Goal: Task Accomplishment & Management: Manage account settings

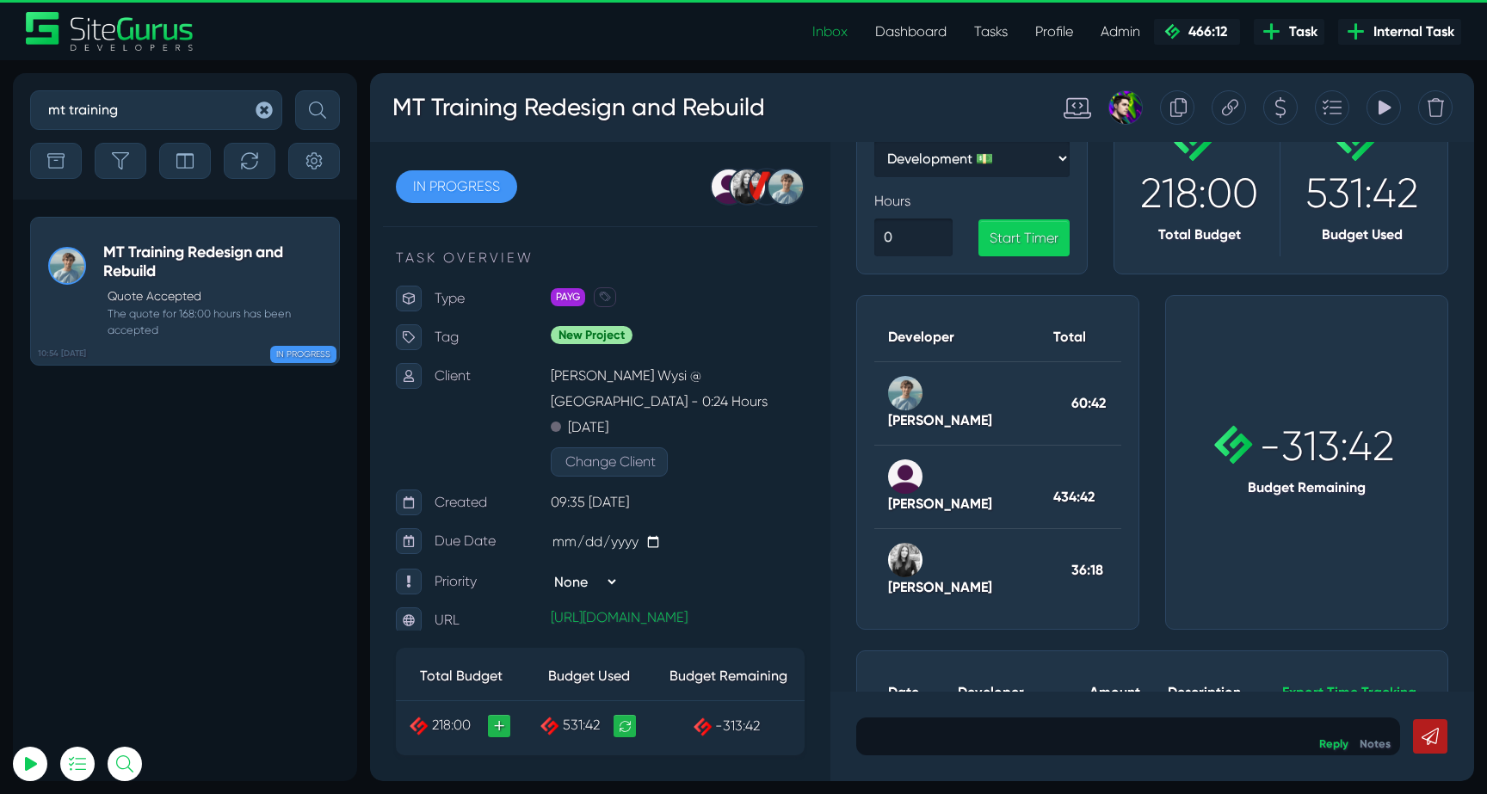
click at [261, 114] on icon "button" at bounding box center [264, 110] width 16 height 16
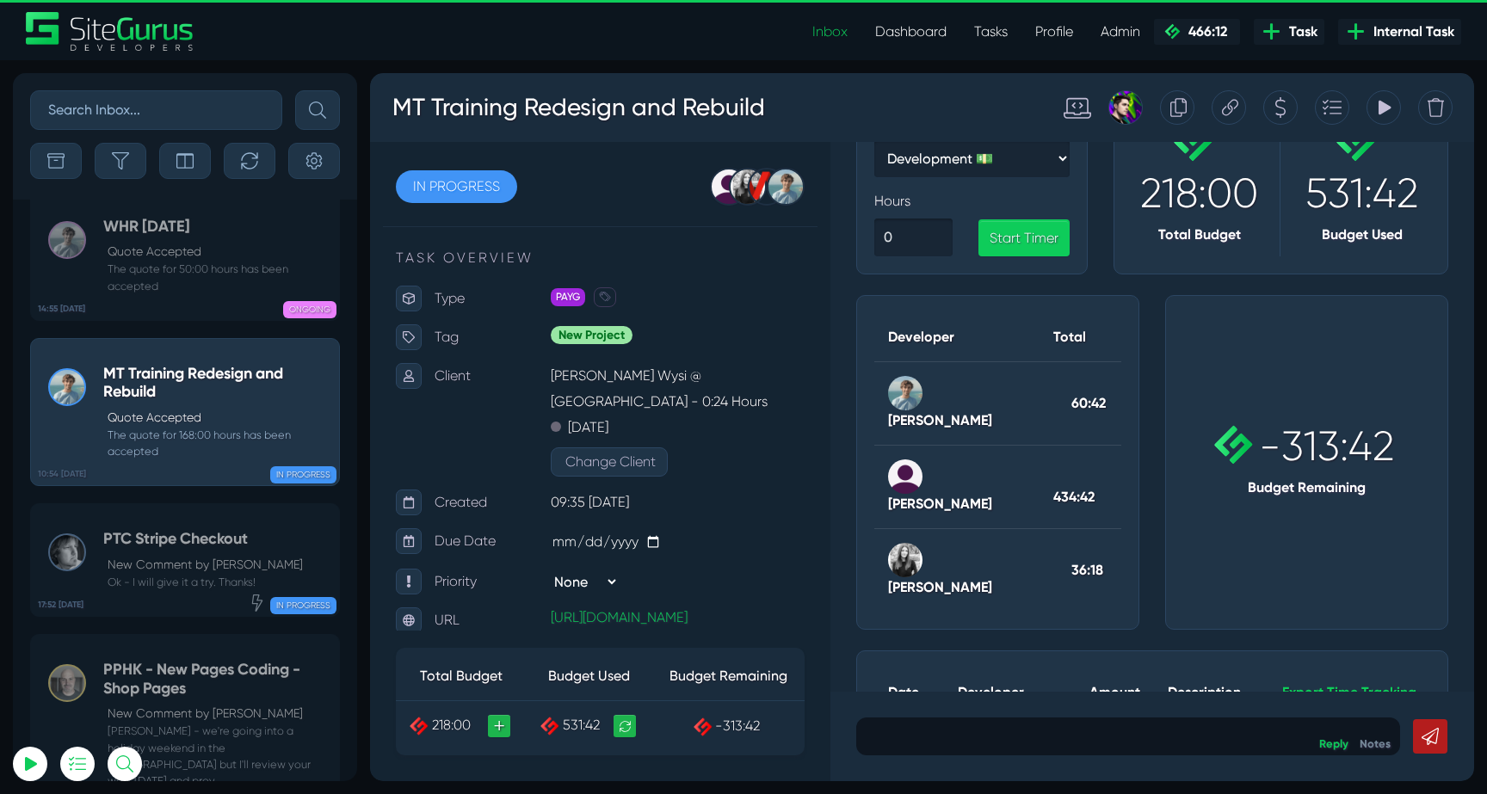
scroll to position [-64076, 0]
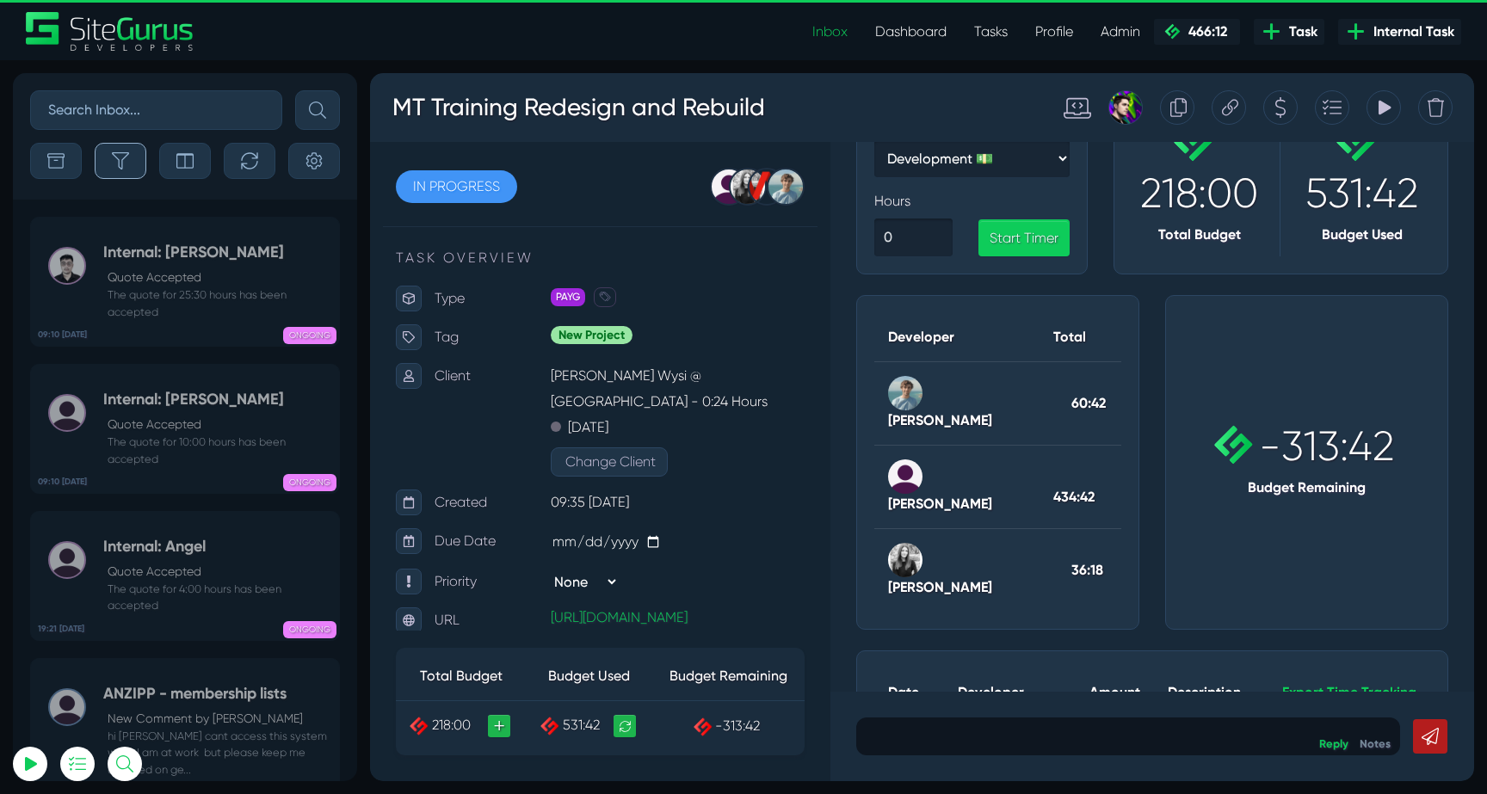
click at [127, 165] on icon "button" at bounding box center [120, 160] width 17 height 17
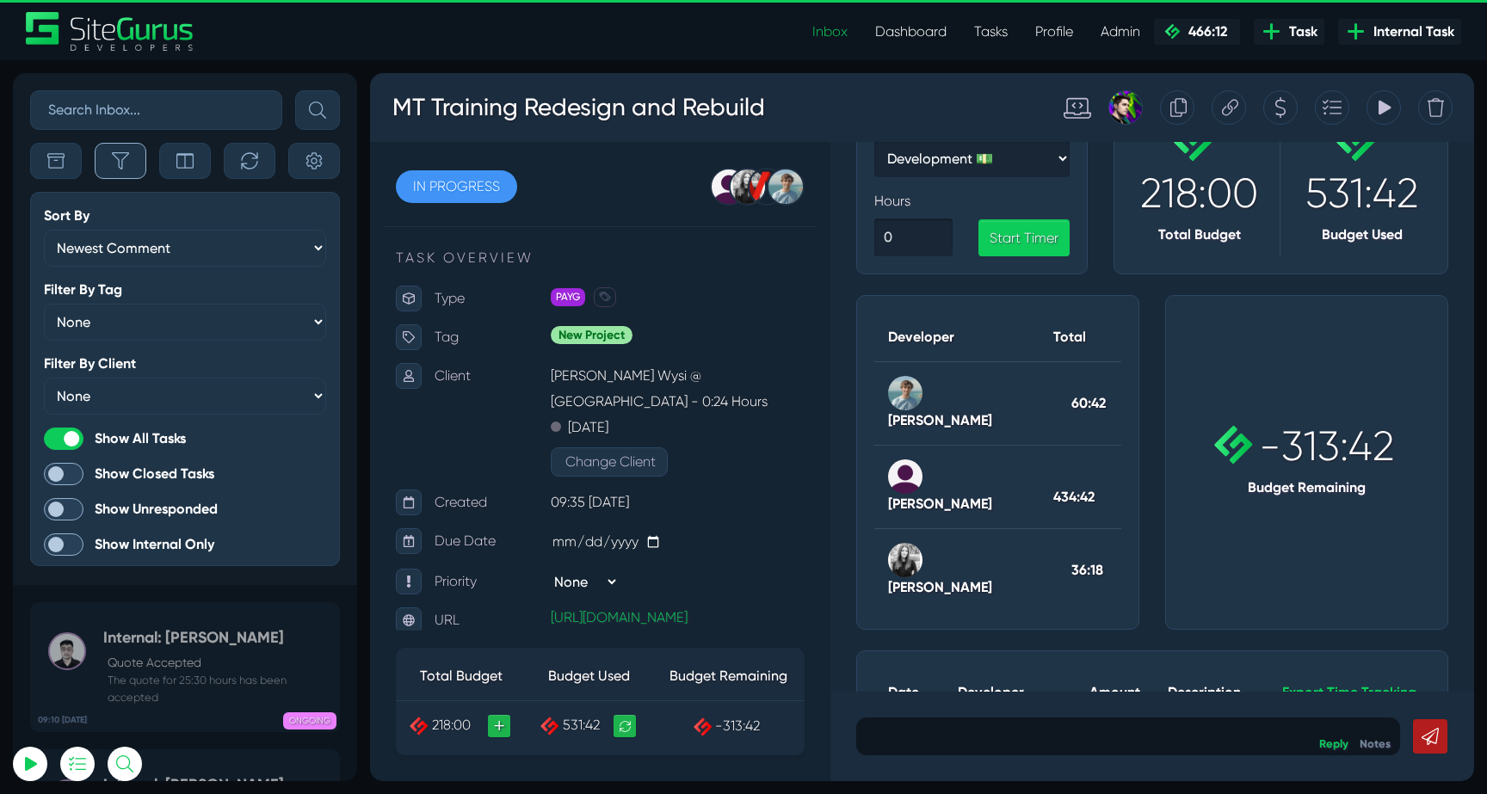
scroll to position [-68621, 0]
click at [71, 447] on span at bounding box center [64, 439] width 40 height 22
click at [0, 0] on input "Show All Tasks" at bounding box center [0, 0] width 0 height 0
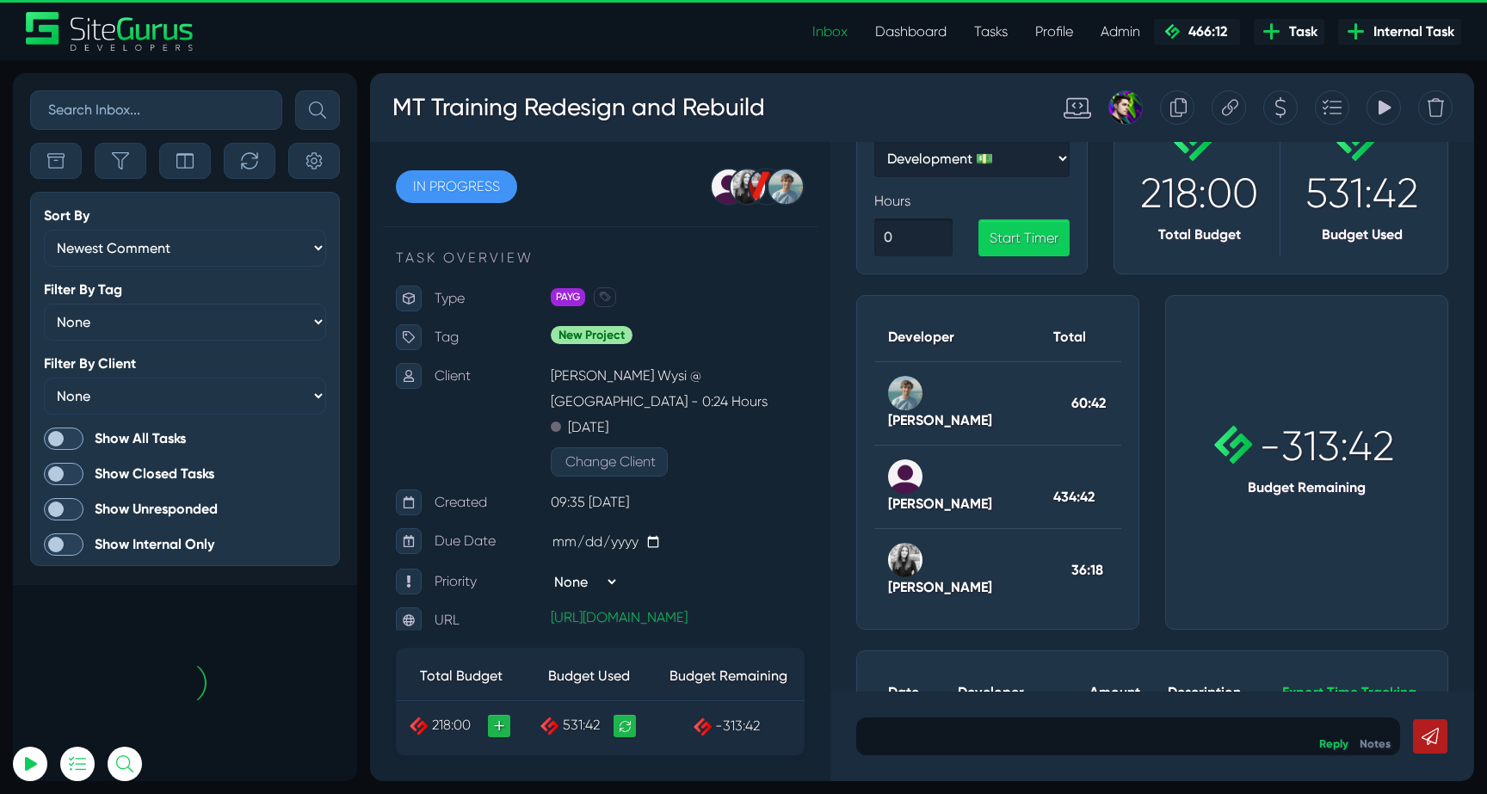
scroll to position [-4302, 0]
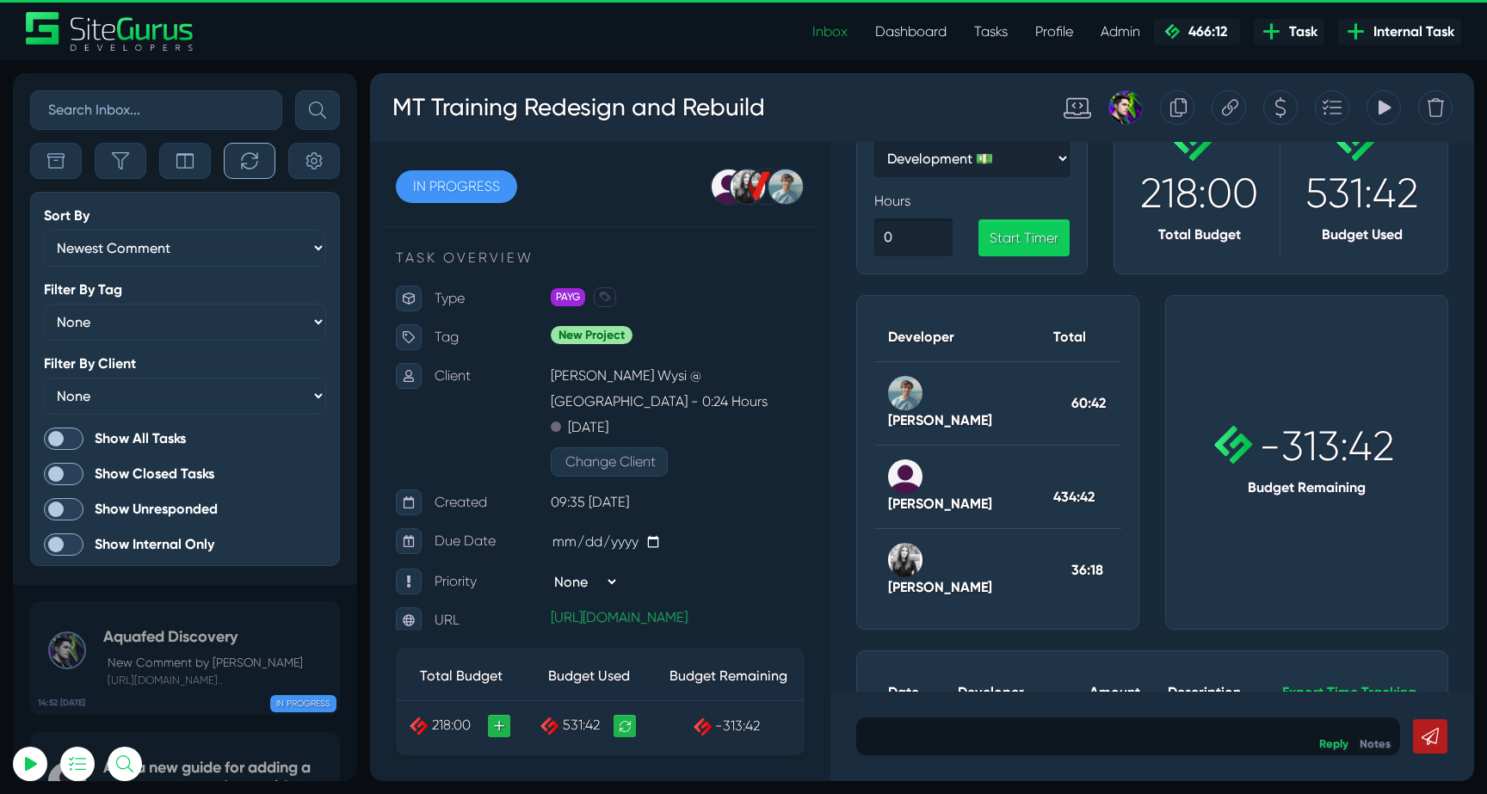
click at [261, 154] on button "button" at bounding box center [250, 161] width 52 height 36
click at [72, 435] on span at bounding box center [64, 439] width 40 height 22
click at [0, 0] on input "Show All Tasks" at bounding box center [0, 0] width 0 height 0
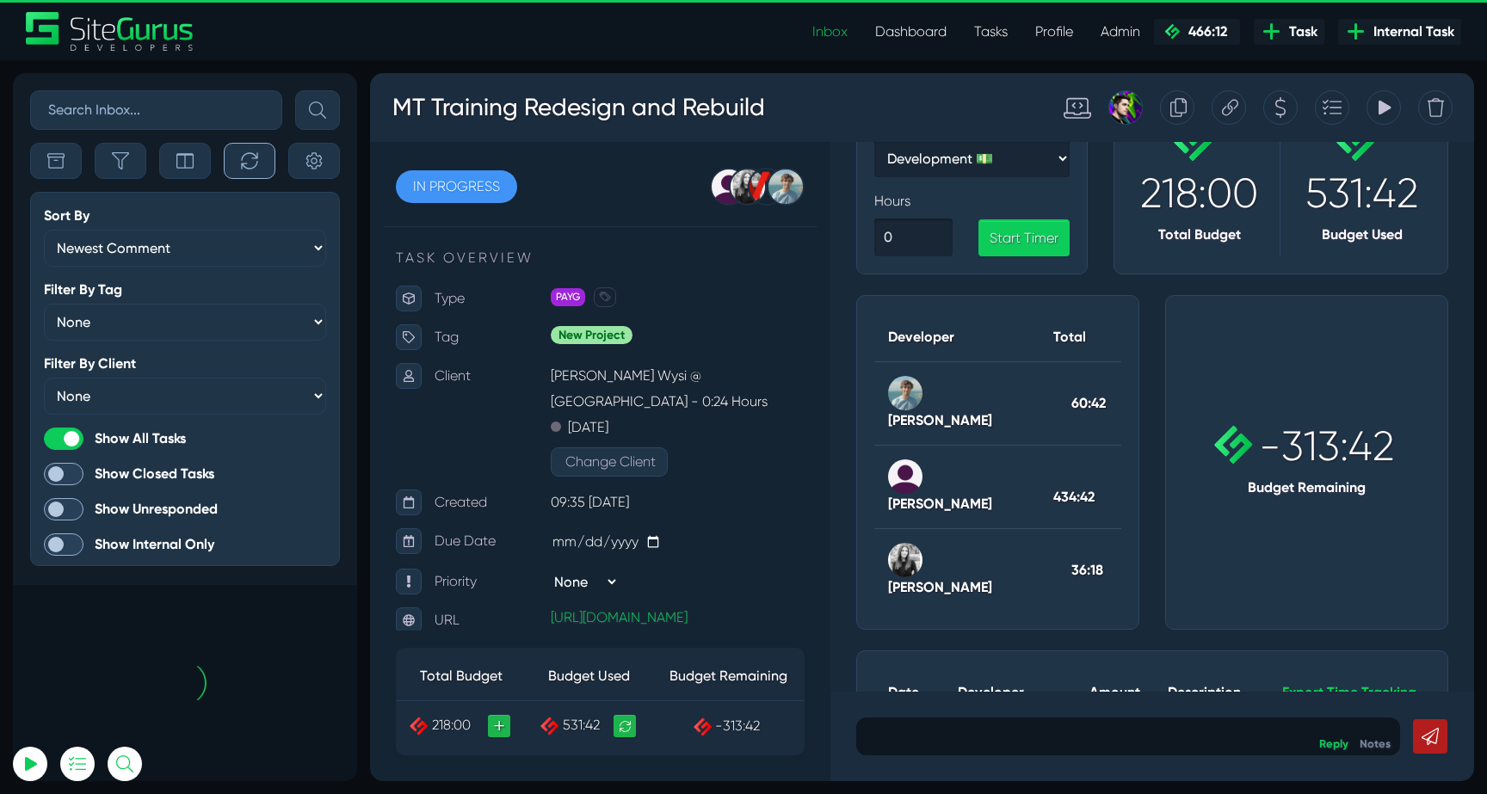
click at [240, 160] on button "button" at bounding box center [250, 161] width 52 height 36
click at [126, 161] on icon "button" at bounding box center [120, 160] width 17 height 17
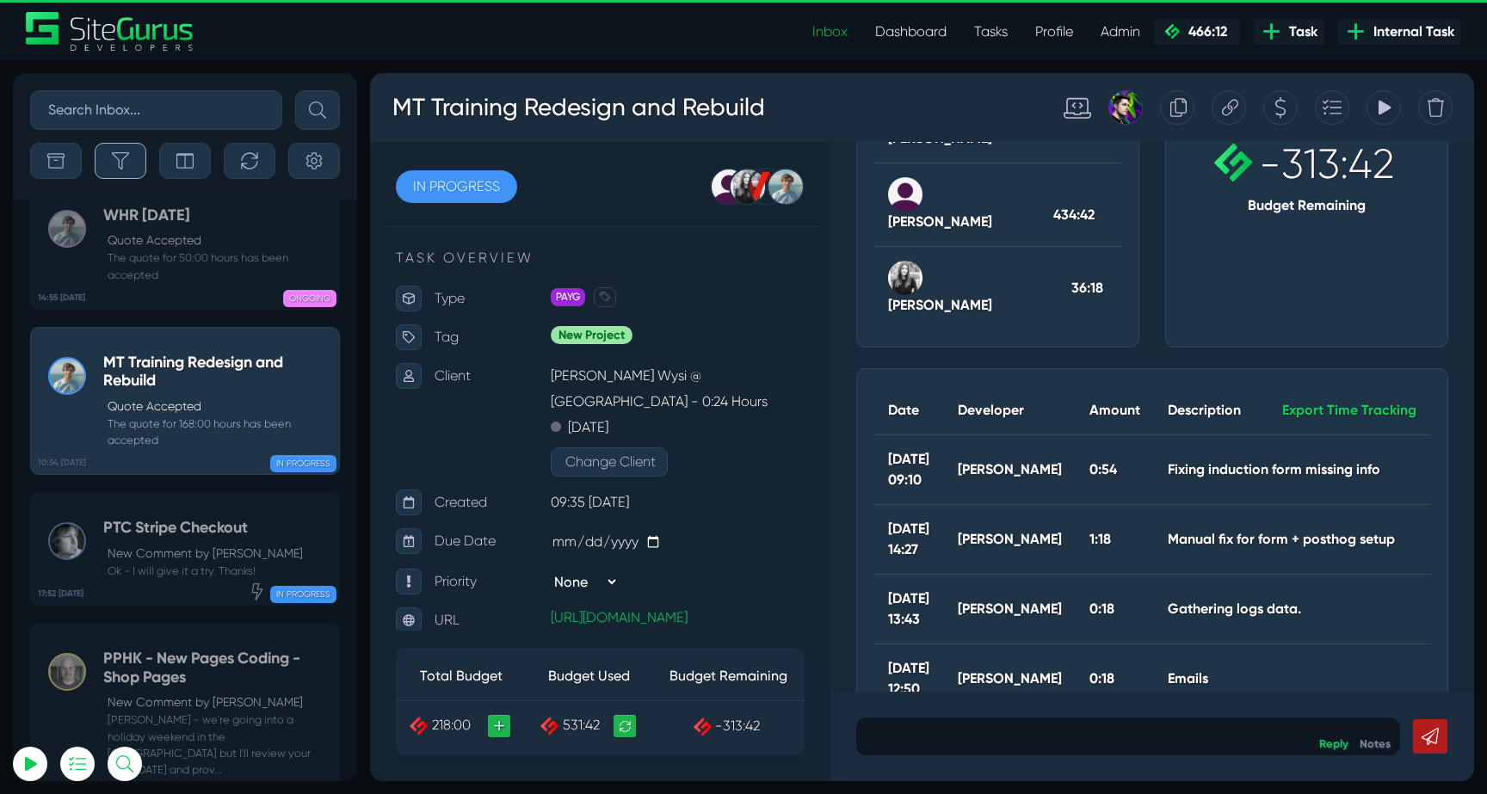
scroll to position [453, 0]
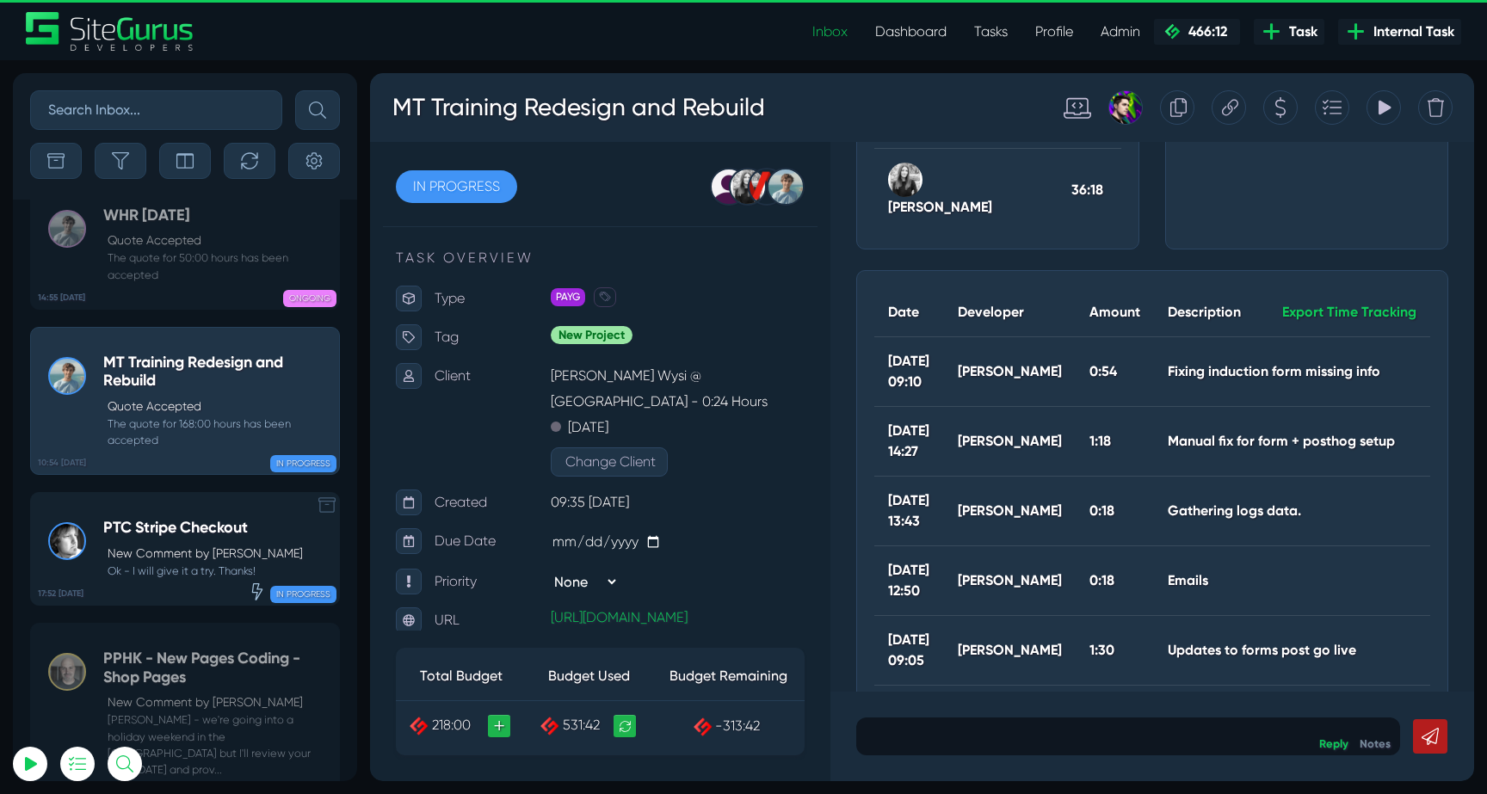
click at [233, 519] on h5 "PTC Stripe Checkout" at bounding box center [203, 528] width 200 height 19
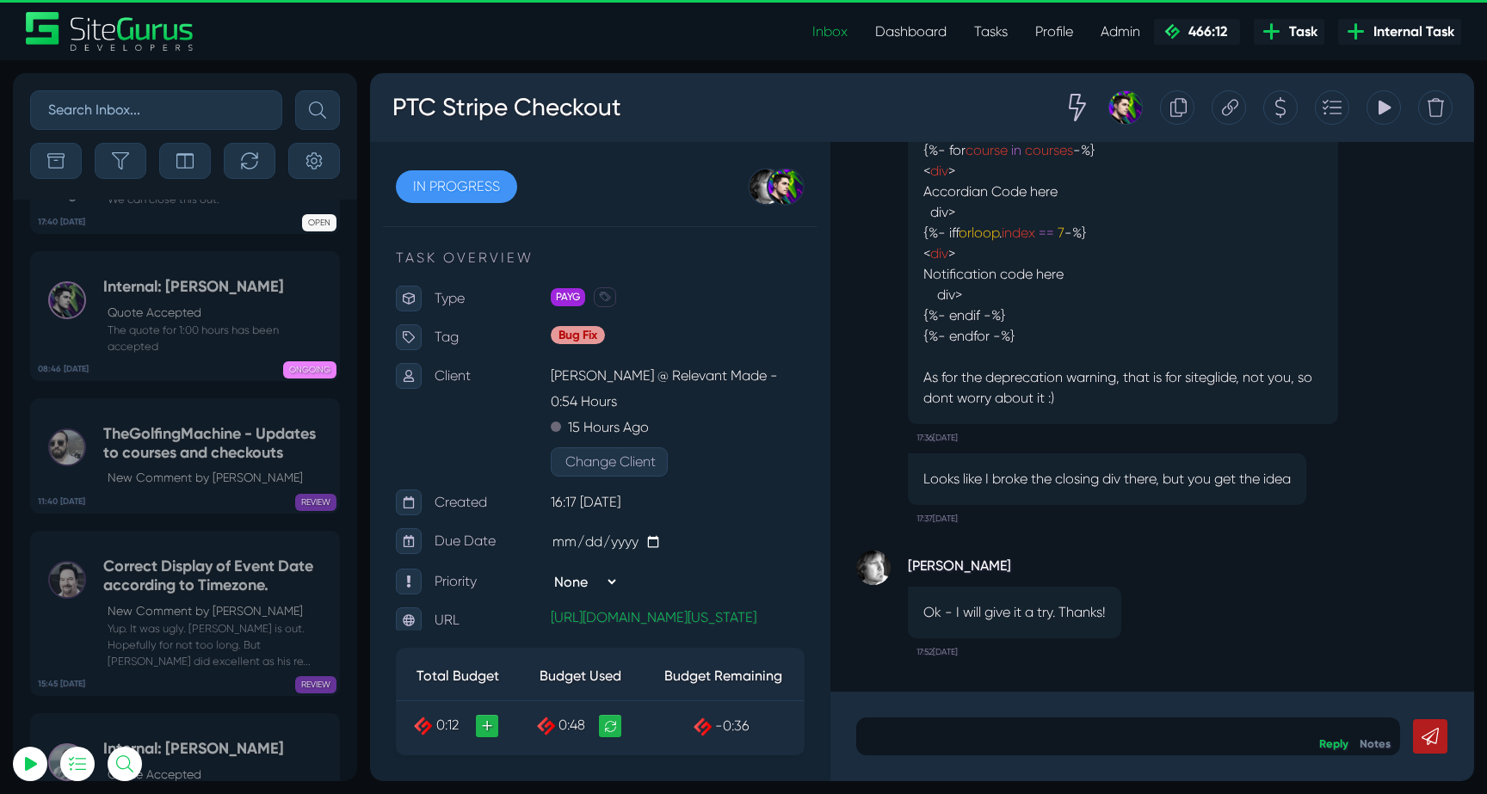
scroll to position [-68235, 0]
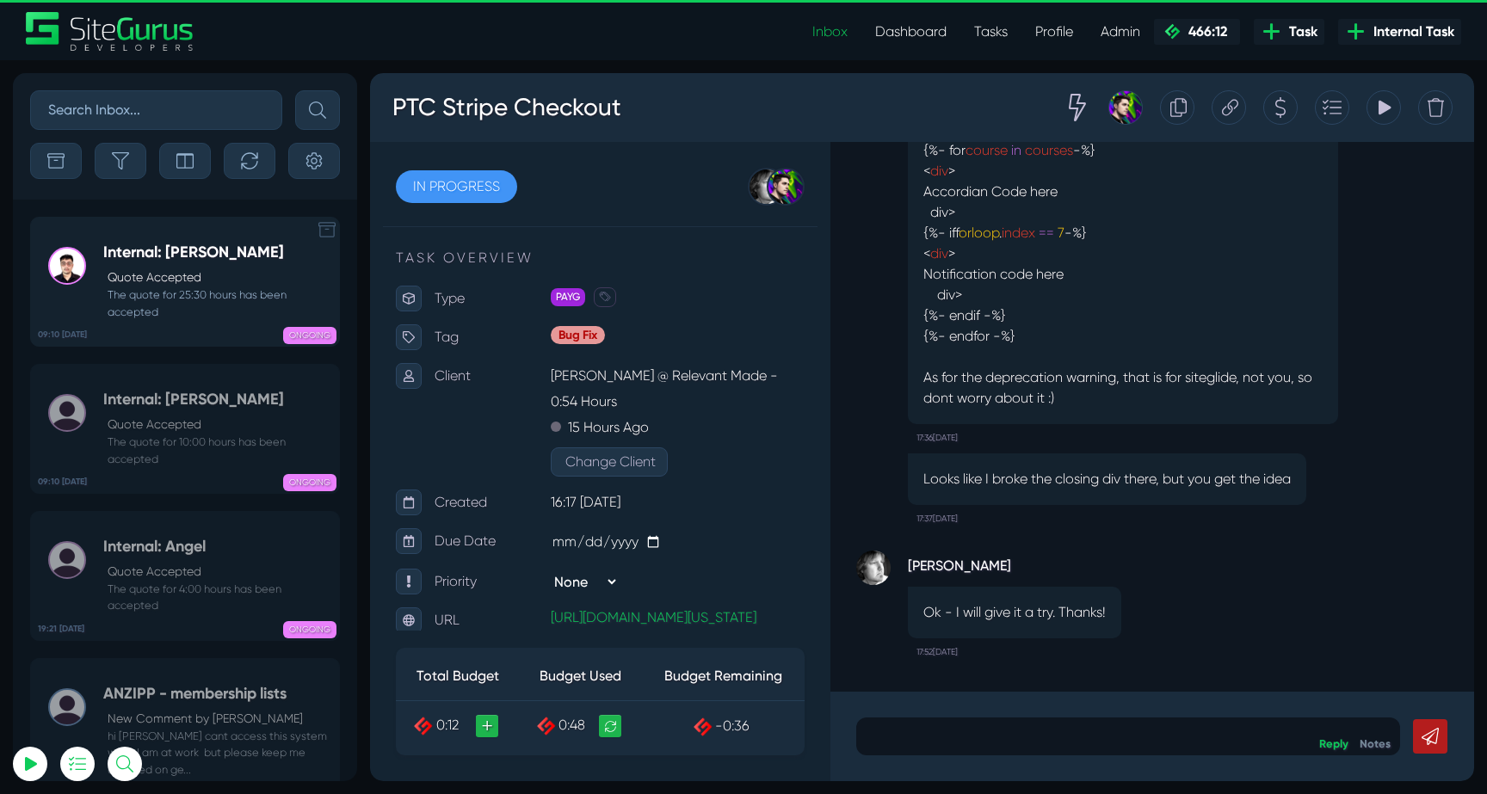
click at [224, 261] on h5 "Internal: [PERSON_NAME]" at bounding box center [216, 252] width 227 height 19
